Goal: Use online tool/utility

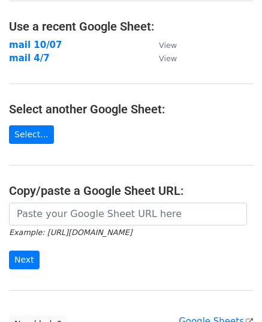
scroll to position [166, 0]
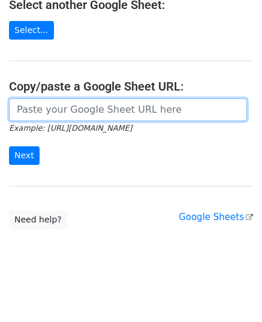
click at [70, 116] on input "url" at bounding box center [128, 109] width 238 height 23
paste input "[URL][DOMAIN_NAME]"
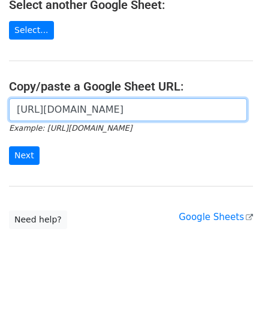
scroll to position [0, 249]
type input "[URL][DOMAIN_NAME]"
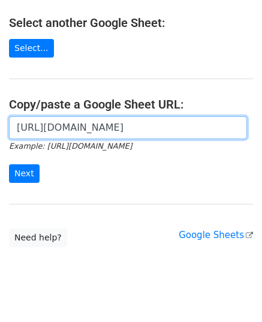
scroll to position [149, 0]
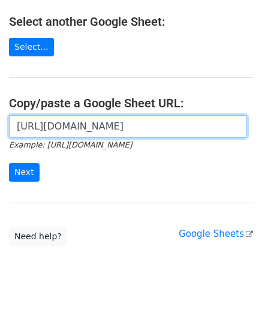
click at [83, 124] on input "[URL][DOMAIN_NAME]" at bounding box center [128, 126] width 238 height 23
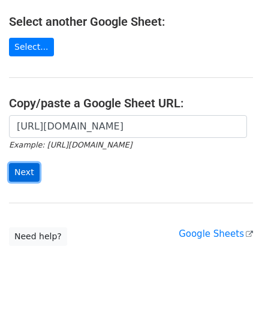
click at [29, 170] on input "Next" at bounding box center [24, 172] width 31 height 19
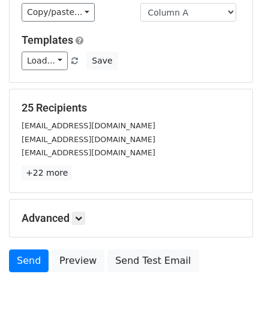
scroll to position [189, 0]
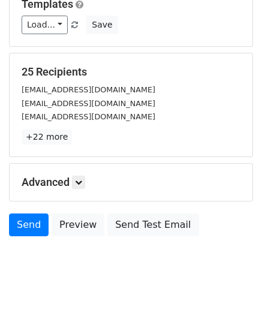
click at [163, 260] on body "New Campaign Daily emails left: 50 Google Sheet: [PERSON_NAME] sách gửi mail 1.…" at bounding box center [131, 55] width 262 height 470
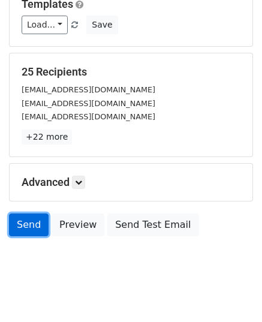
click at [24, 214] on link "Send" at bounding box center [29, 225] width 40 height 23
